Goal: Check status: Check status

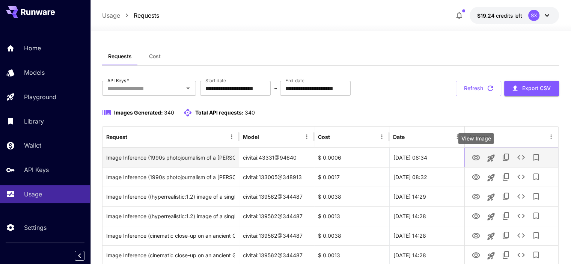
click at [474, 157] on icon "View Image" at bounding box center [476, 157] width 9 height 9
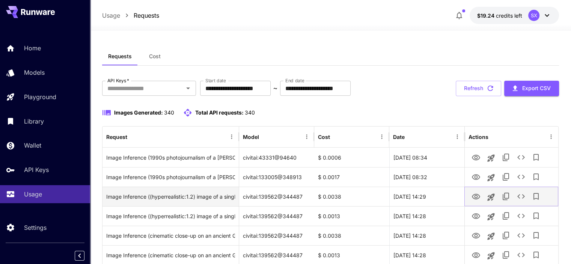
click at [475, 193] on icon "View Image" at bounding box center [476, 196] width 9 height 9
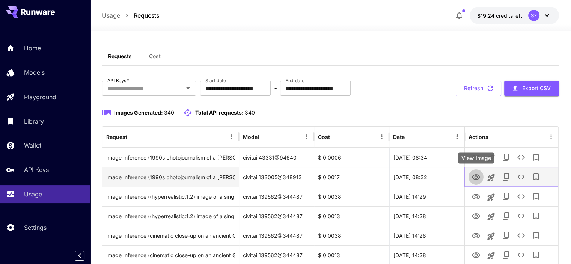
click at [478, 174] on icon "View Image" at bounding box center [476, 177] width 9 height 9
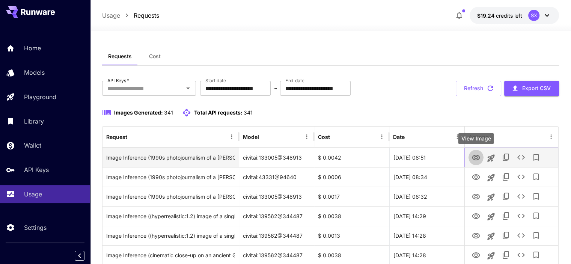
click at [475, 157] on icon "View Image" at bounding box center [476, 158] width 8 height 6
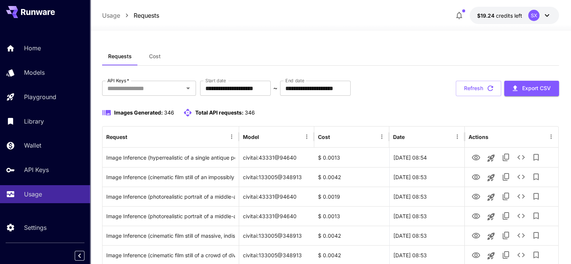
drag, startPoint x: 426, startPoint y: 16, endPoint x: 394, endPoint y: 18, distance: 32.7
click at [426, 16] on div "Usage Requests $19.24 credits left SX" at bounding box center [330, 15] width 457 height 17
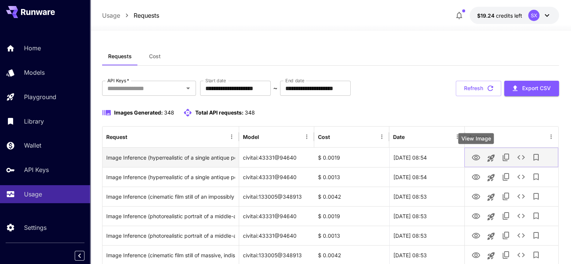
click at [479, 157] on icon "View Image" at bounding box center [476, 158] width 8 height 6
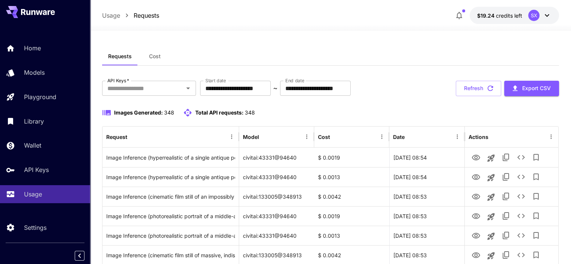
click at [438, 3] on div "Usage Requests $19.24 credits left SX" at bounding box center [330, 15] width 481 height 31
